Goal: Find specific page/section: Locate a particular part of the current website

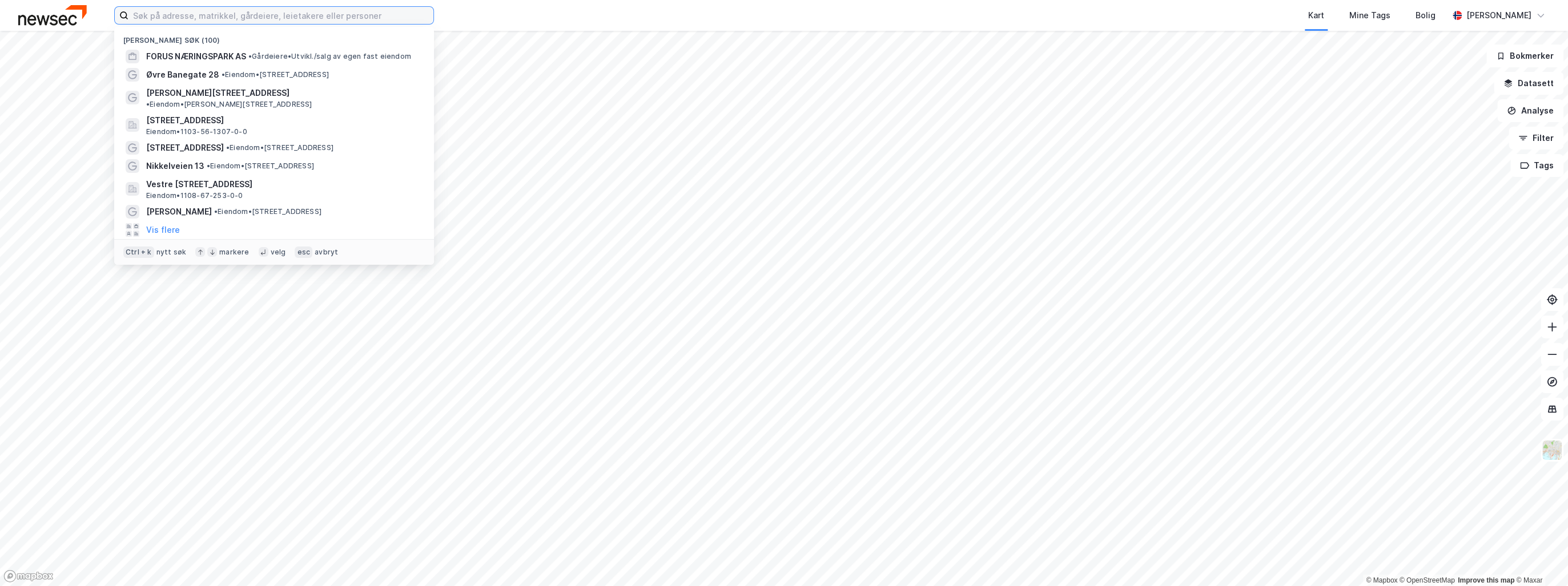
click at [274, 18] on input at bounding box center [281, 15] width 305 height 17
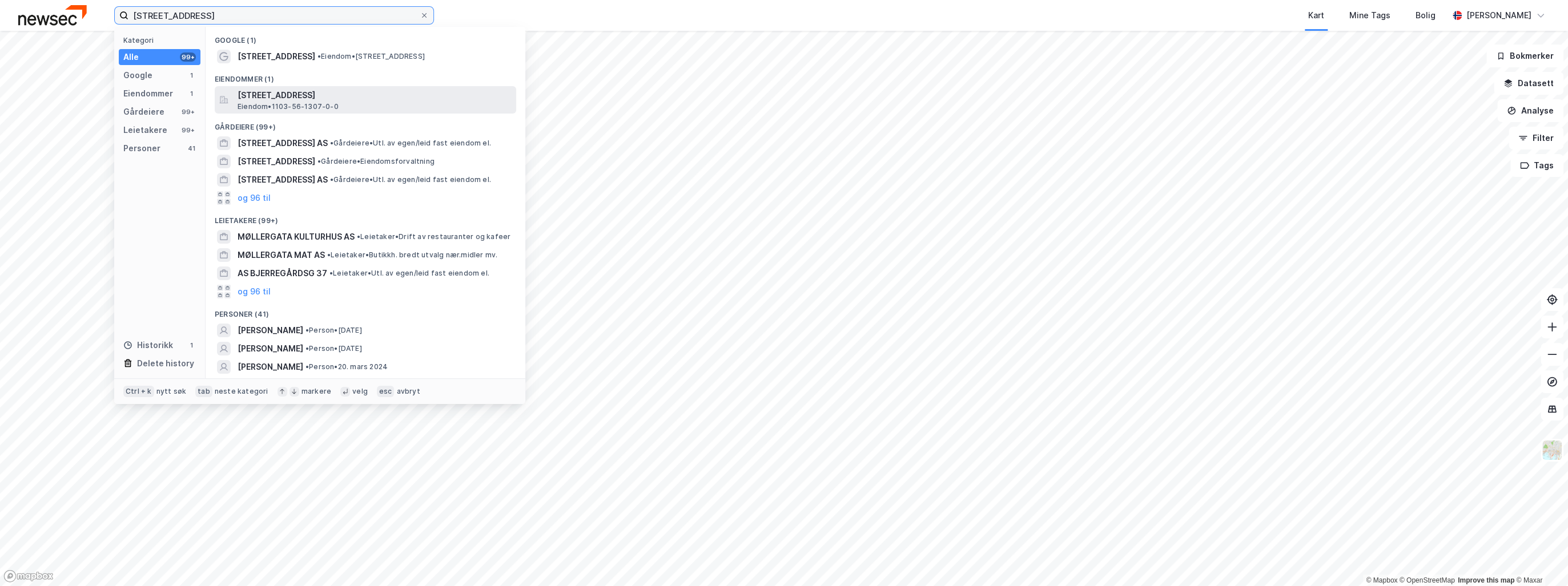
type input "[STREET_ADDRESS]"
click at [287, 97] on span "[STREET_ADDRESS]" at bounding box center [374, 96] width 274 height 14
